Goal: Task Accomplishment & Management: Manage account settings

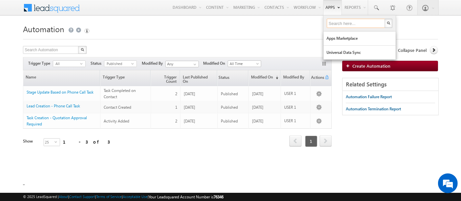
click at [337, 25] on input "text" at bounding box center [356, 23] width 59 height 9
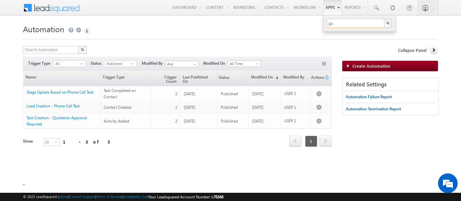
type input "g"
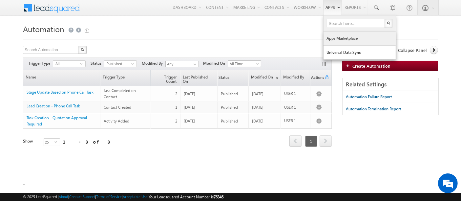
click at [326, 41] on link "Apps Marketplace" at bounding box center [360, 38] width 72 height 14
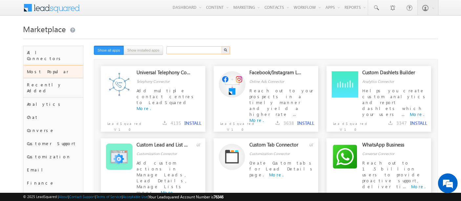
click at [194, 47] on input "text" at bounding box center [194, 50] width 56 height 8
type input "google"
click at [224, 48] on button "button" at bounding box center [225, 50] width 9 height 8
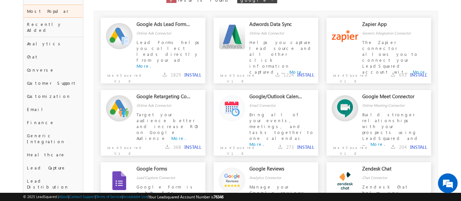
scroll to position [61, 0]
click at [321, 45] on div "Google Ads Lead Form Connector Online Ads Connector Lead Forms helps you collec…" at bounding box center [266, 53] width 330 height 72
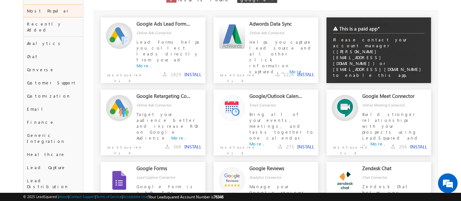
scroll to position [0, 0]
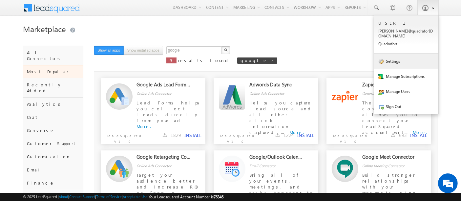
click at [396, 54] on link "Settings" at bounding box center [406, 60] width 64 height 15
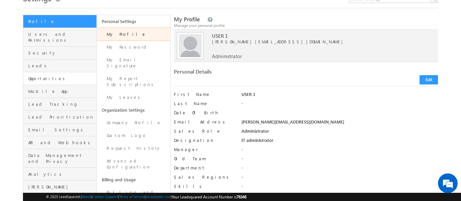
scroll to position [30, 0]
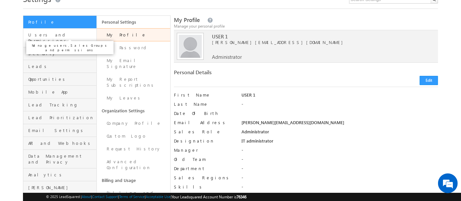
click at [72, 35] on span "Users and Permissions" at bounding box center [61, 38] width 67 height 12
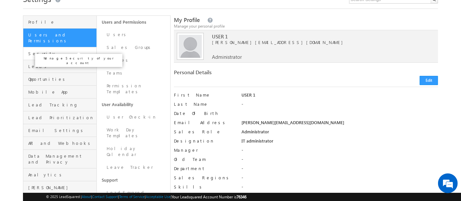
click at [65, 51] on span "Security" at bounding box center [61, 54] width 67 height 6
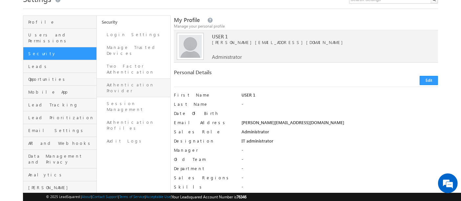
click at [112, 78] on link "Authentication Provider" at bounding box center [133, 87] width 73 height 19
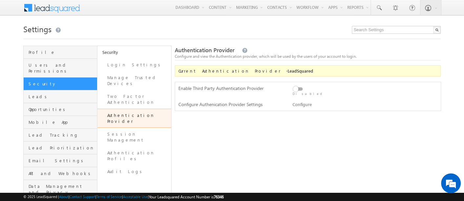
click at [295, 85] on label at bounding box center [299, 85] width 13 height 0
click at [0, 0] on input "checkbox" at bounding box center [0, 0] width 0 height 0
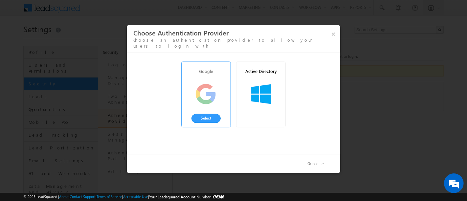
click at [218, 85] on div at bounding box center [206, 94] width 26 height 26
